Goal: Transaction & Acquisition: Purchase product/service

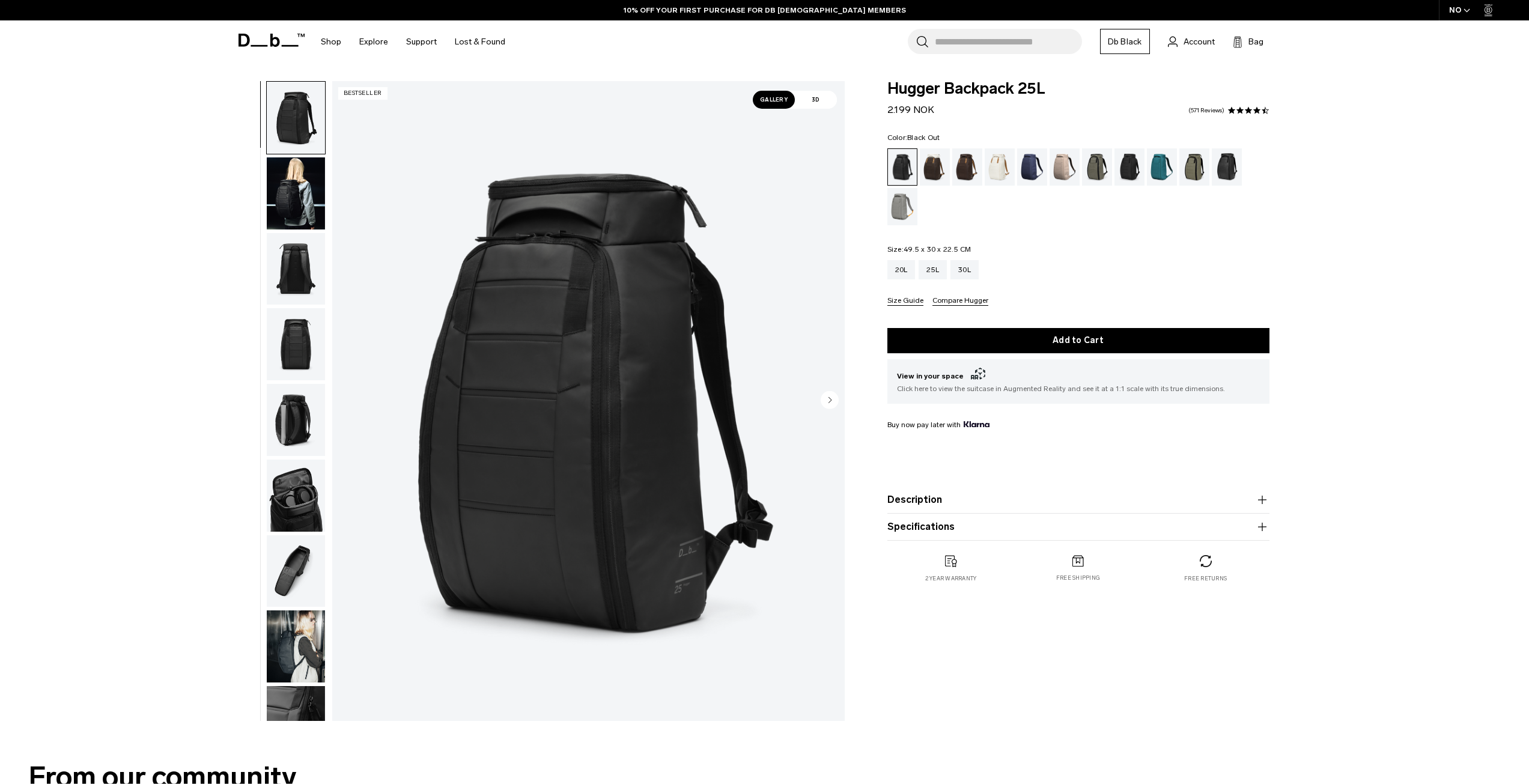
click at [297, 342] on img "button" at bounding box center [296, 344] width 58 height 72
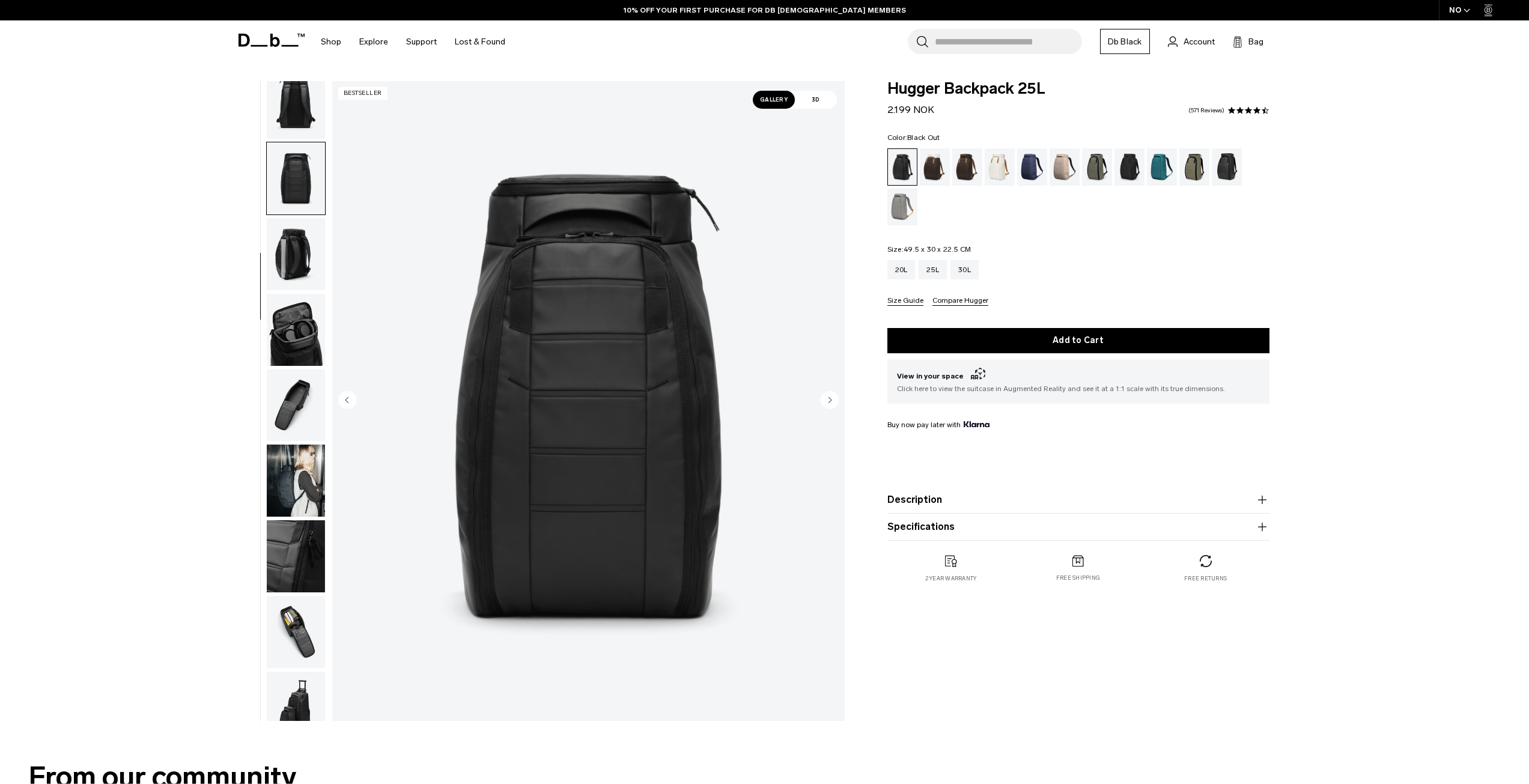
scroll to position [189, 0]
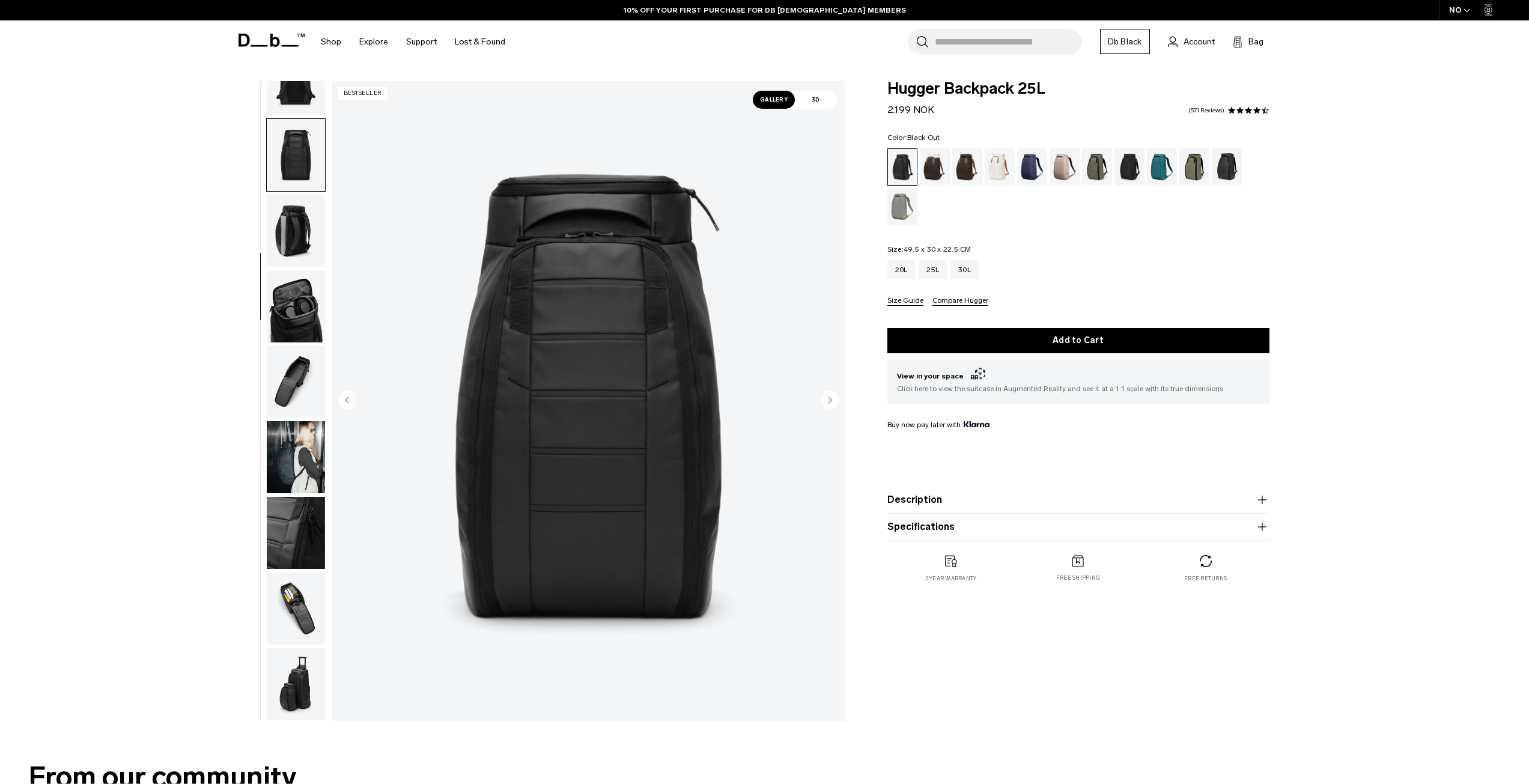
click at [298, 133] on img "button" at bounding box center [296, 154] width 58 height 72
click at [294, 157] on img "button" at bounding box center [296, 154] width 58 height 72
click at [285, 98] on img "button" at bounding box center [296, 79] width 58 height 72
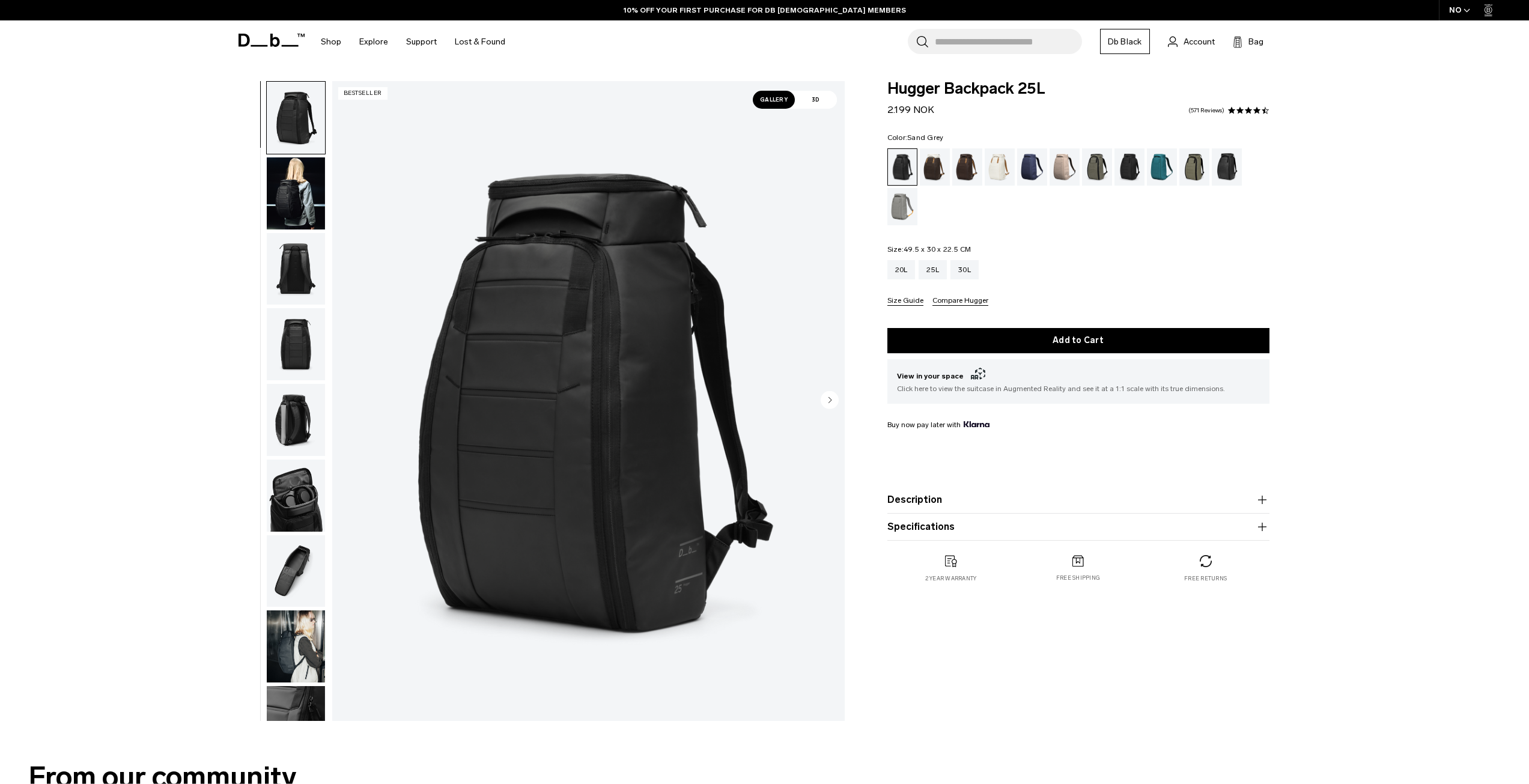
click at [907, 205] on div "Sand Grey" at bounding box center [902, 207] width 31 height 37
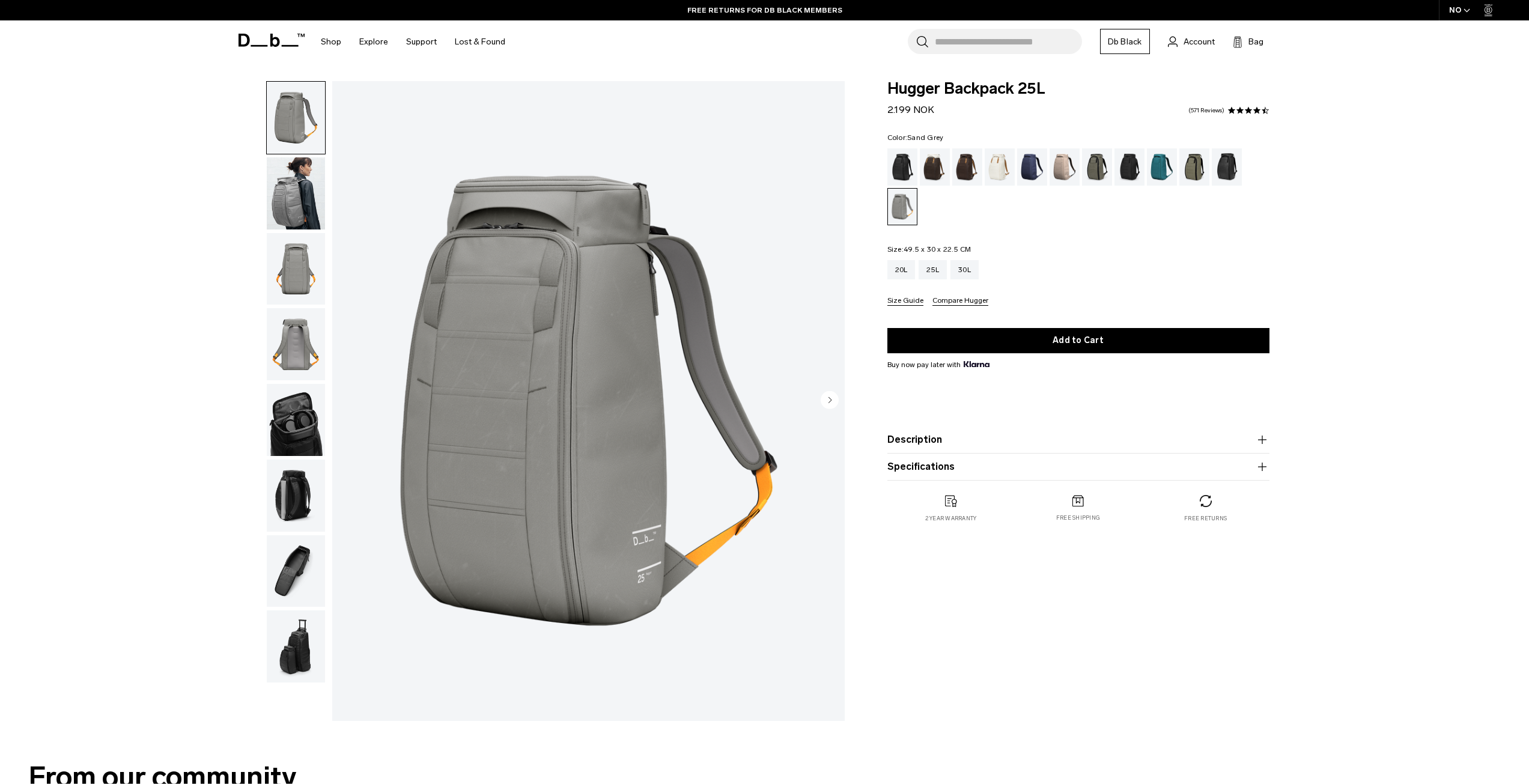
click at [292, 276] on img "button" at bounding box center [296, 269] width 58 height 72
